Goal: Information Seeking & Learning: Learn about a topic

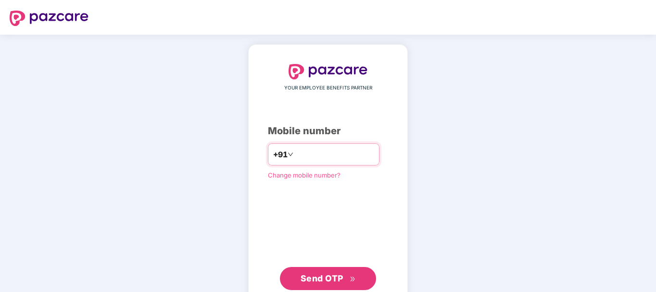
type input "**********"
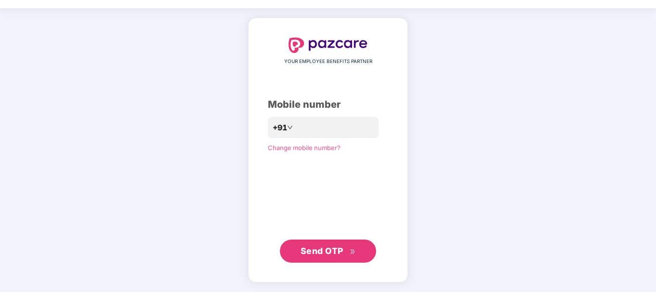
click at [315, 251] on span "Send OTP" at bounding box center [321, 251] width 43 height 10
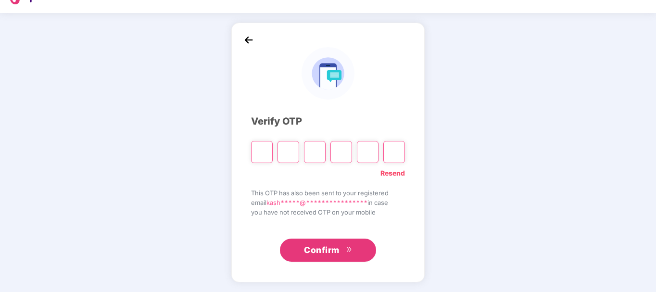
type input "*"
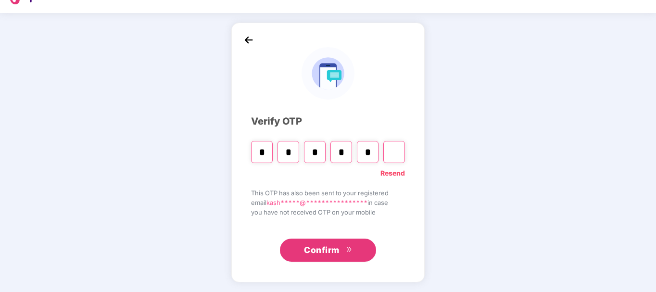
type input "*"
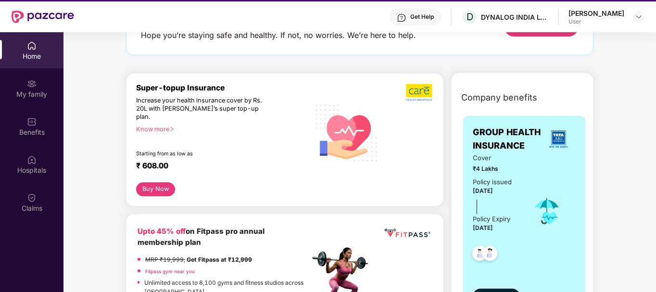
scroll to position [144, 0]
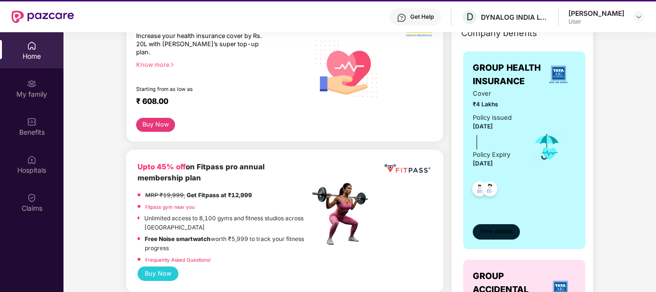
click at [501, 229] on span "View details" at bounding box center [496, 231] width 33 height 9
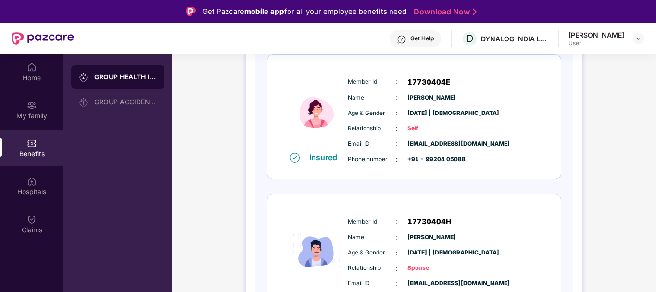
scroll to position [125, 0]
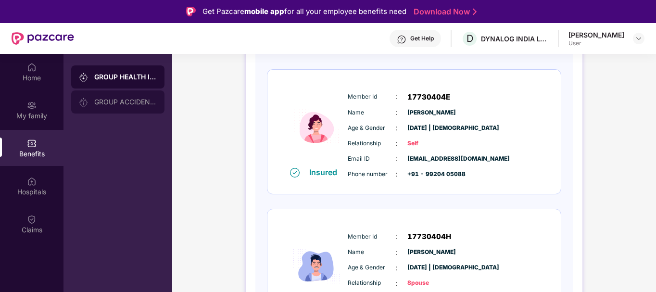
click at [107, 103] on div "GROUP ACCIDENTAL INSURANCE" at bounding box center [125, 102] width 62 height 8
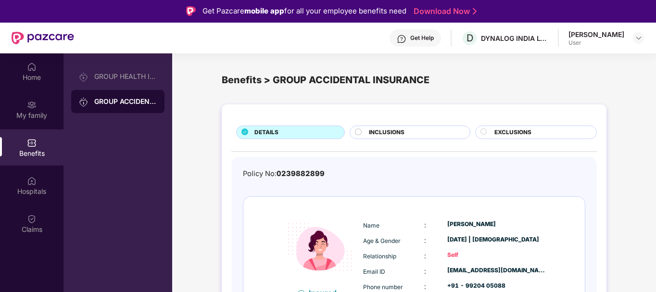
scroll to position [0, 0]
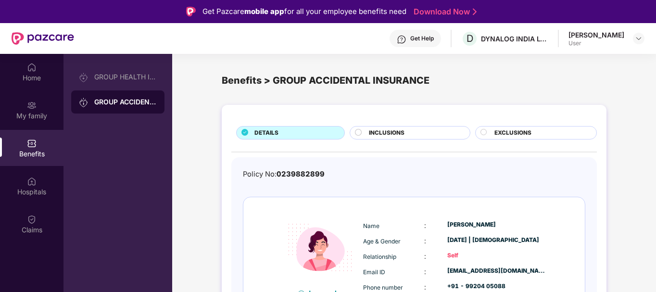
click at [373, 132] on span "INCLUSIONS" at bounding box center [387, 132] width 36 height 9
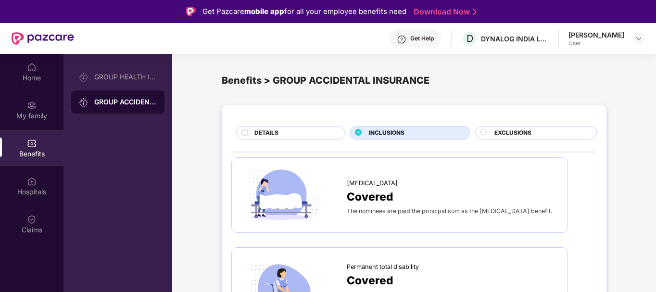
click at [501, 131] on span "EXCLUSIONS" at bounding box center [512, 132] width 37 height 9
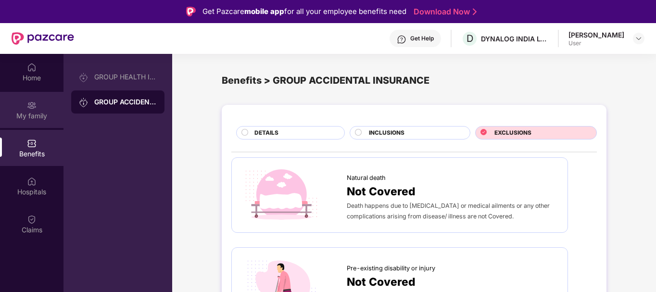
click at [37, 115] on div "My family" at bounding box center [31, 116] width 63 height 10
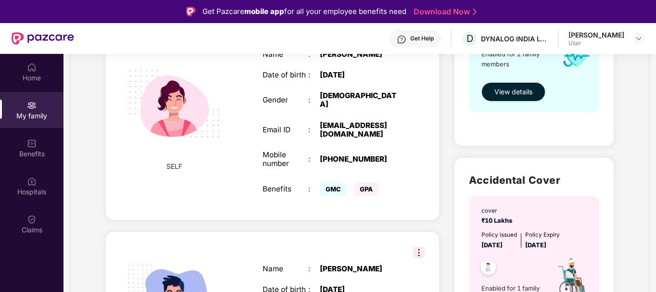
scroll to position [271, 0]
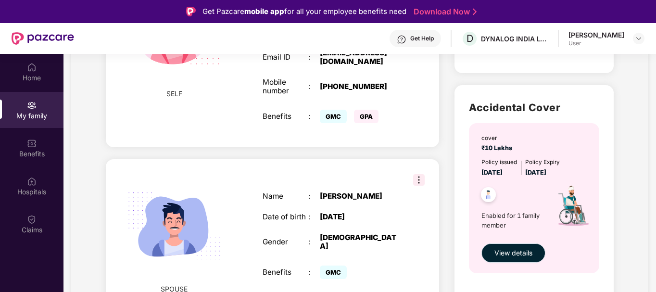
click at [499, 247] on button "View details" at bounding box center [513, 252] width 64 height 19
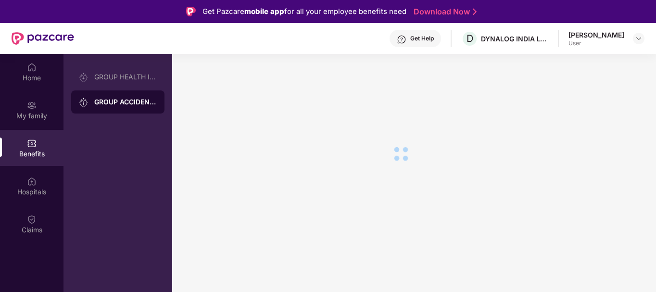
scroll to position [0, 0]
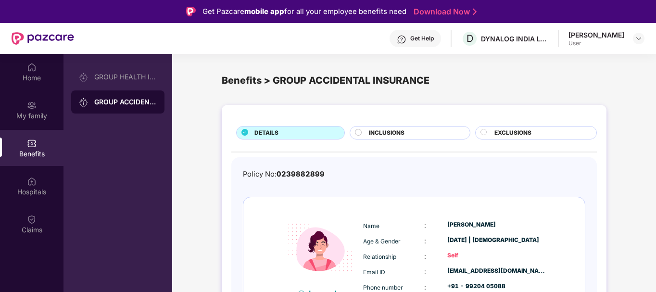
click at [32, 159] on div "Benefits" at bounding box center [31, 148] width 63 height 36
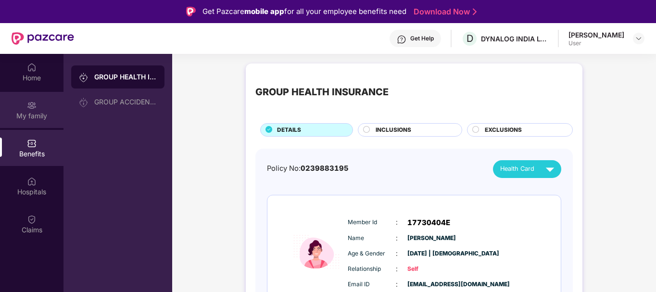
click at [50, 107] on div "My family" at bounding box center [31, 110] width 63 height 36
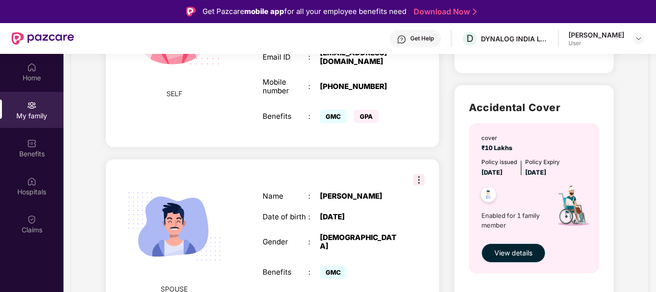
click at [515, 257] on span "View details" at bounding box center [513, 253] width 38 height 11
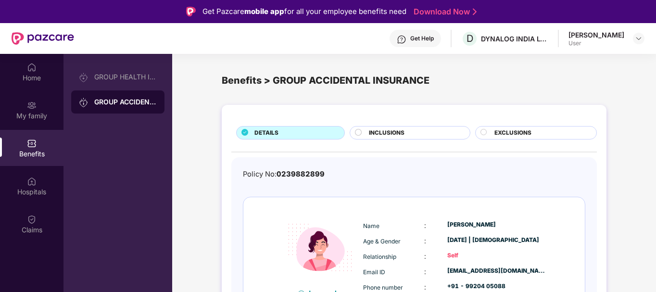
click at [396, 129] on span "INCLUSIONS" at bounding box center [387, 132] width 36 height 9
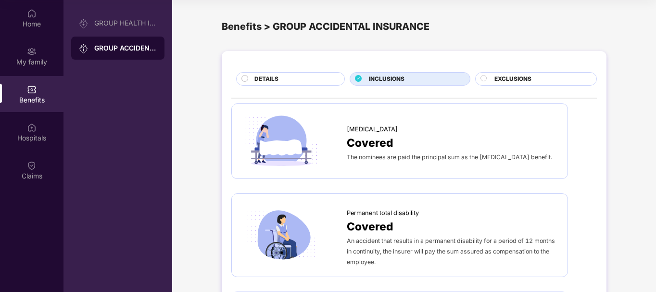
click at [501, 74] on div "EXCLUSIONS" at bounding box center [536, 78] width 122 height 13
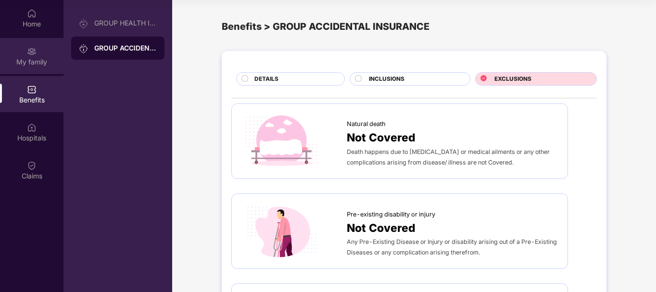
click at [32, 53] on img at bounding box center [32, 52] width 10 height 10
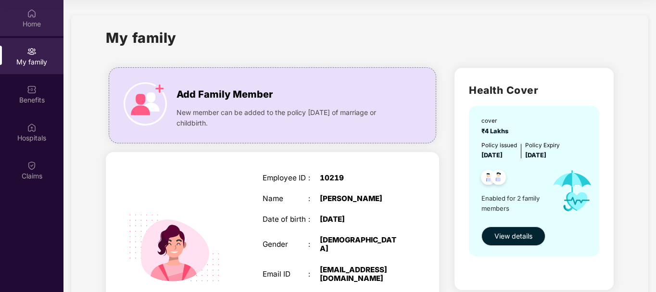
click at [31, 18] on div "Home" at bounding box center [31, 18] width 63 height 36
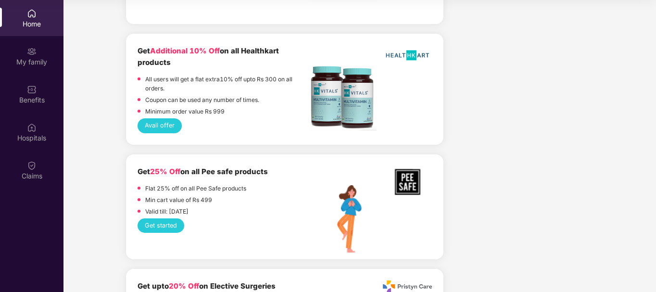
scroll to position [1106, 0]
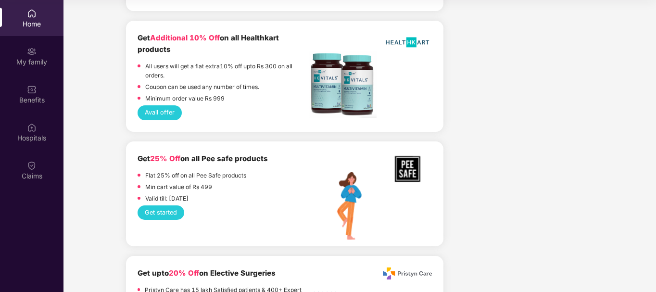
drag, startPoint x: 654, startPoint y: 132, endPoint x: 656, endPoint y: 23, distance: 109.6
click at [655, 23] on html "Get Pazcare mobile app for all your employee benefits need Download Now Get Hel…" at bounding box center [328, 92] width 656 height 292
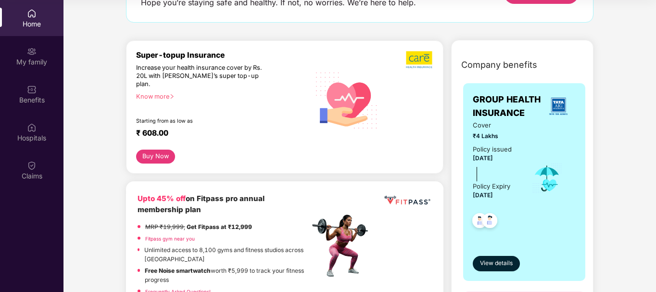
scroll to position [96, 0]
